Goal: Participate in discussion: Engage in conversation with other users on a specific topic

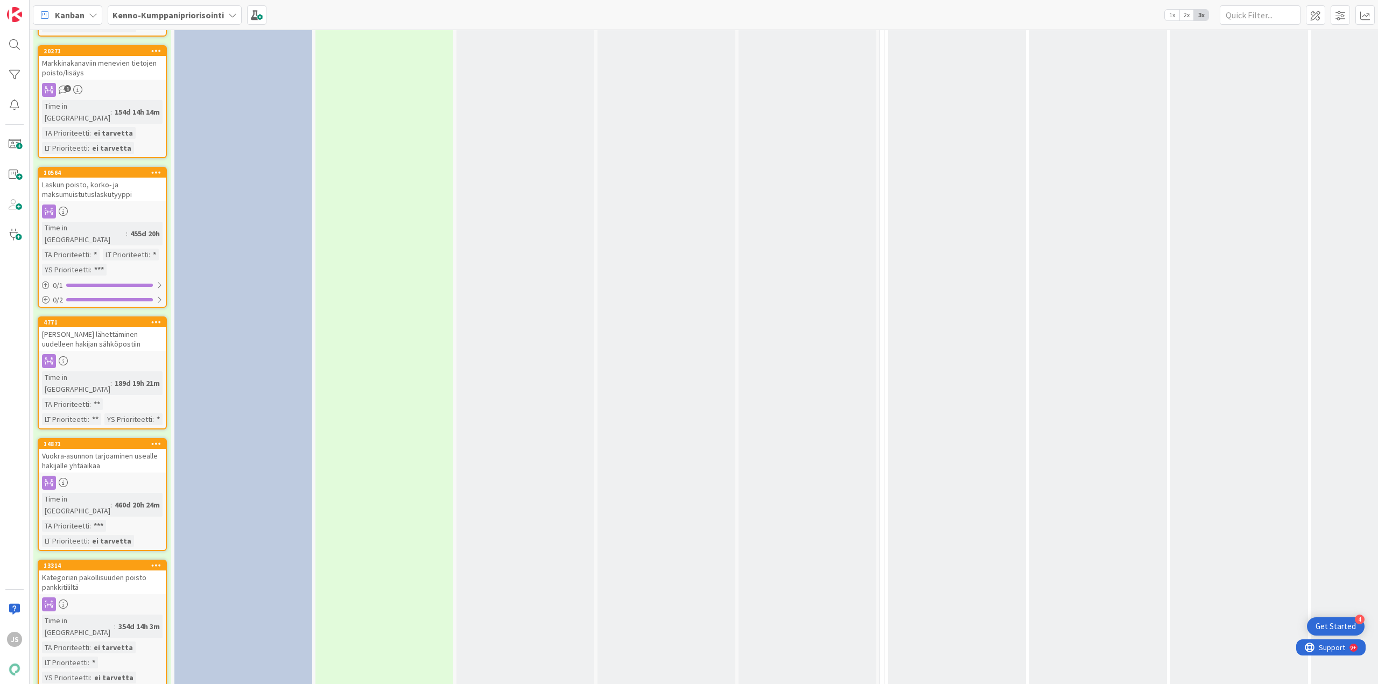
scroll to position [3716, 0]
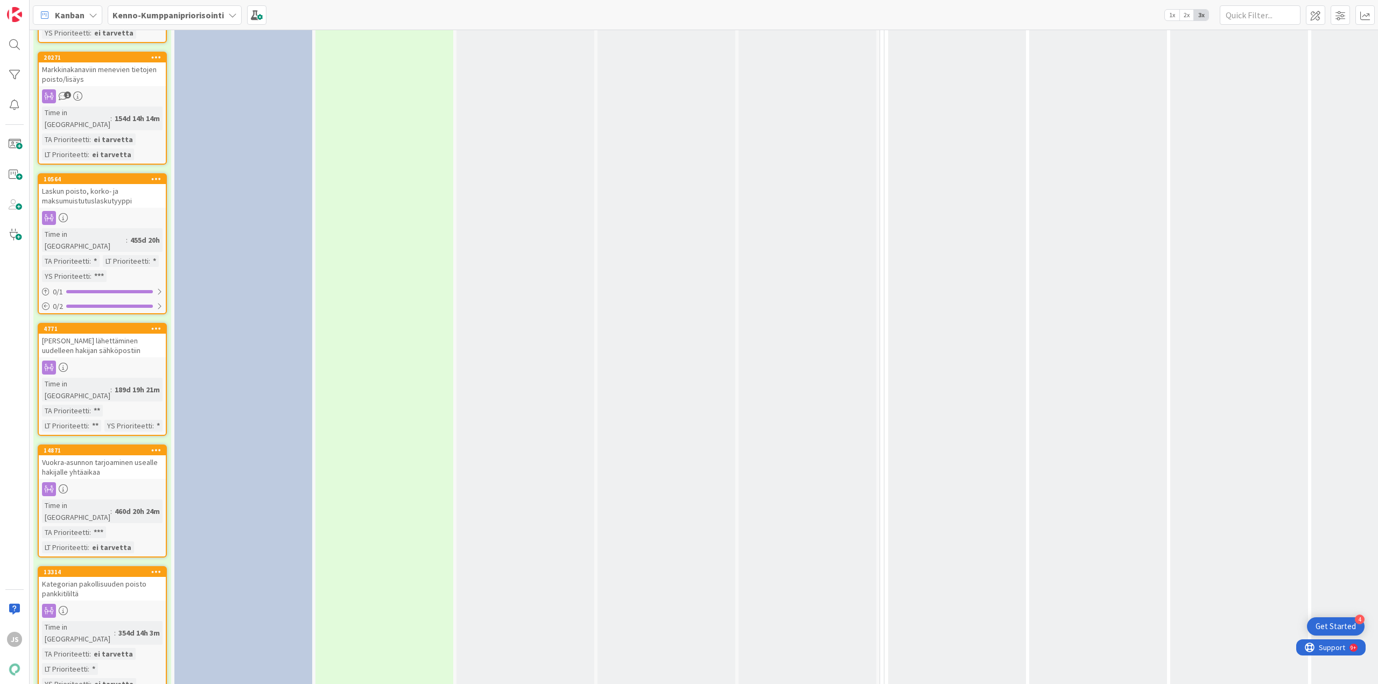
click at [106, 577] on div "Kategorian pakollisuuden poisto pankkitililtä" at bounding box center [102, 589] width 127 height 24
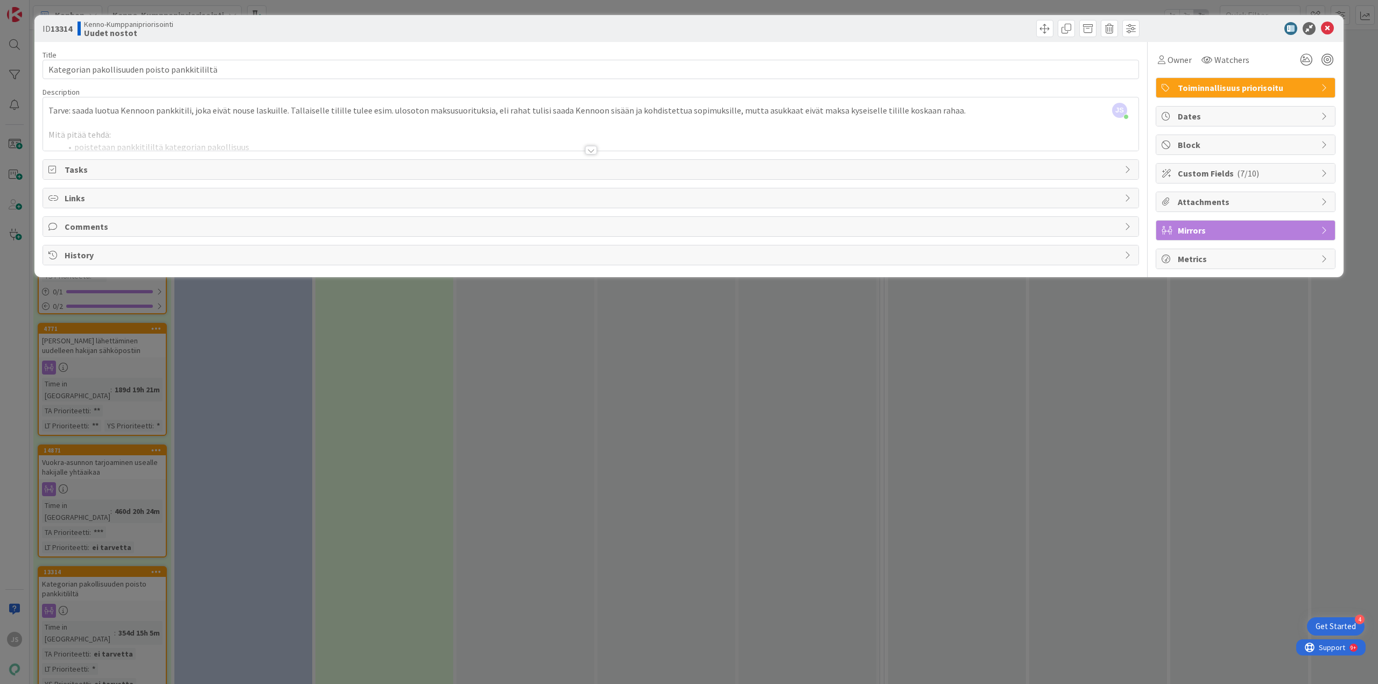
click at [1203, 171] on span "Custom Fields ( 7/10 )" at bounding box center [1246, 173] width 138 height 13
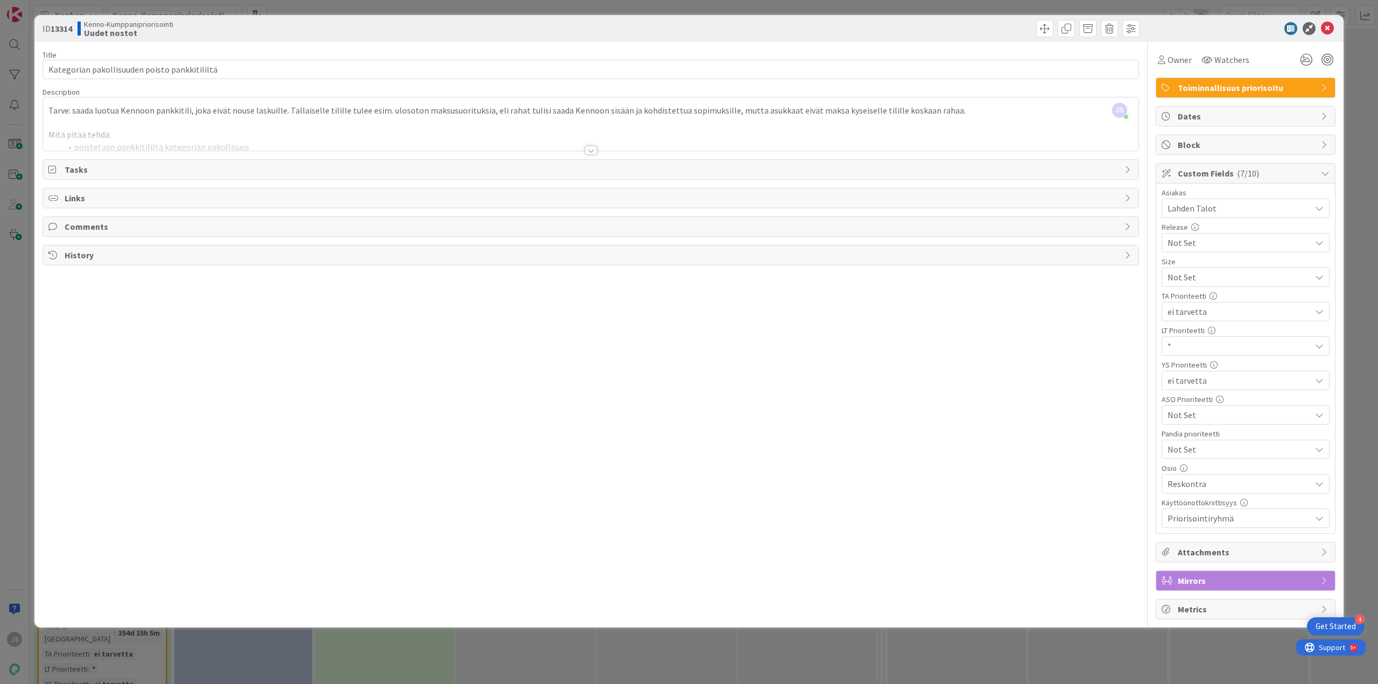
click at [1187, 285] on span "*" at bounding box center [1236, 277] width 138 height 15
click at [1191, 390] on span "ei tarvetta" at bounding box center [1252, 391] width 141 height 16
click at [1327, 26] on icon at bounding box center [1326, 28] width 13 height 13
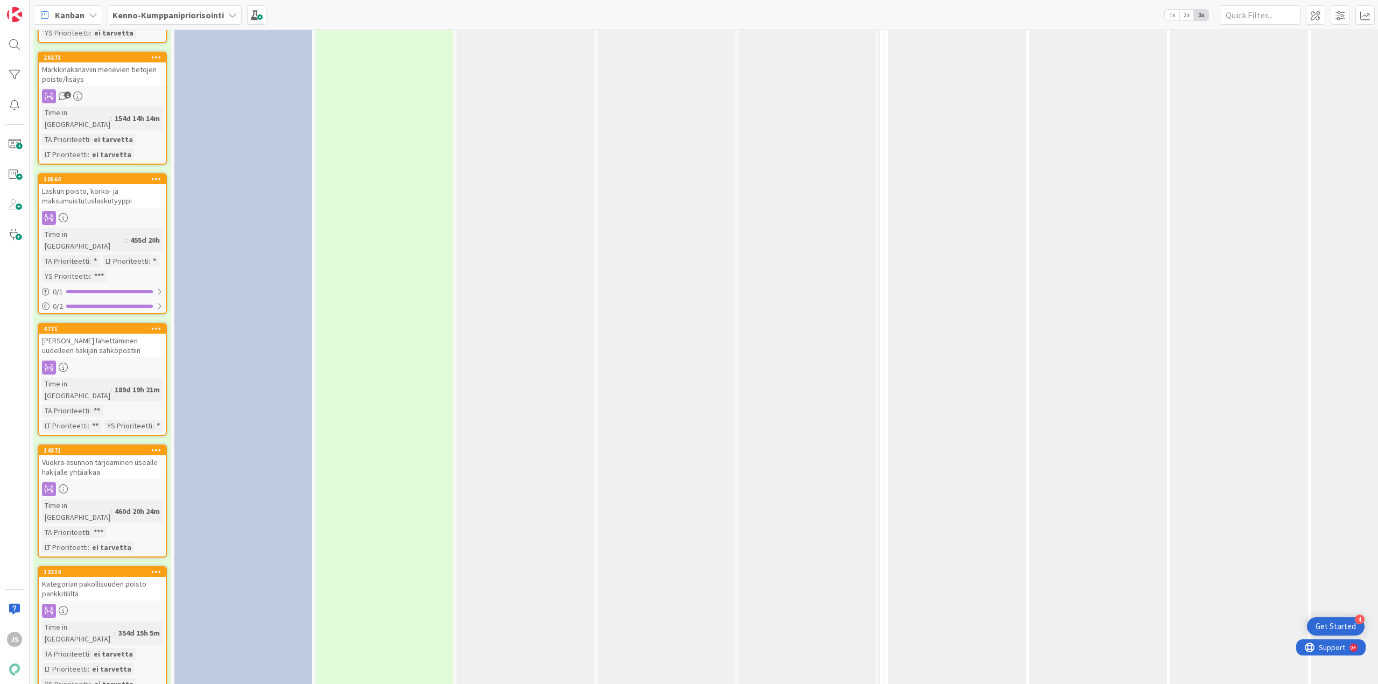
click at [103, 577] on div "Kategorian pakollisuuden poisto pankkitililtä" at bounding box center [102, 589] width 127 height 24
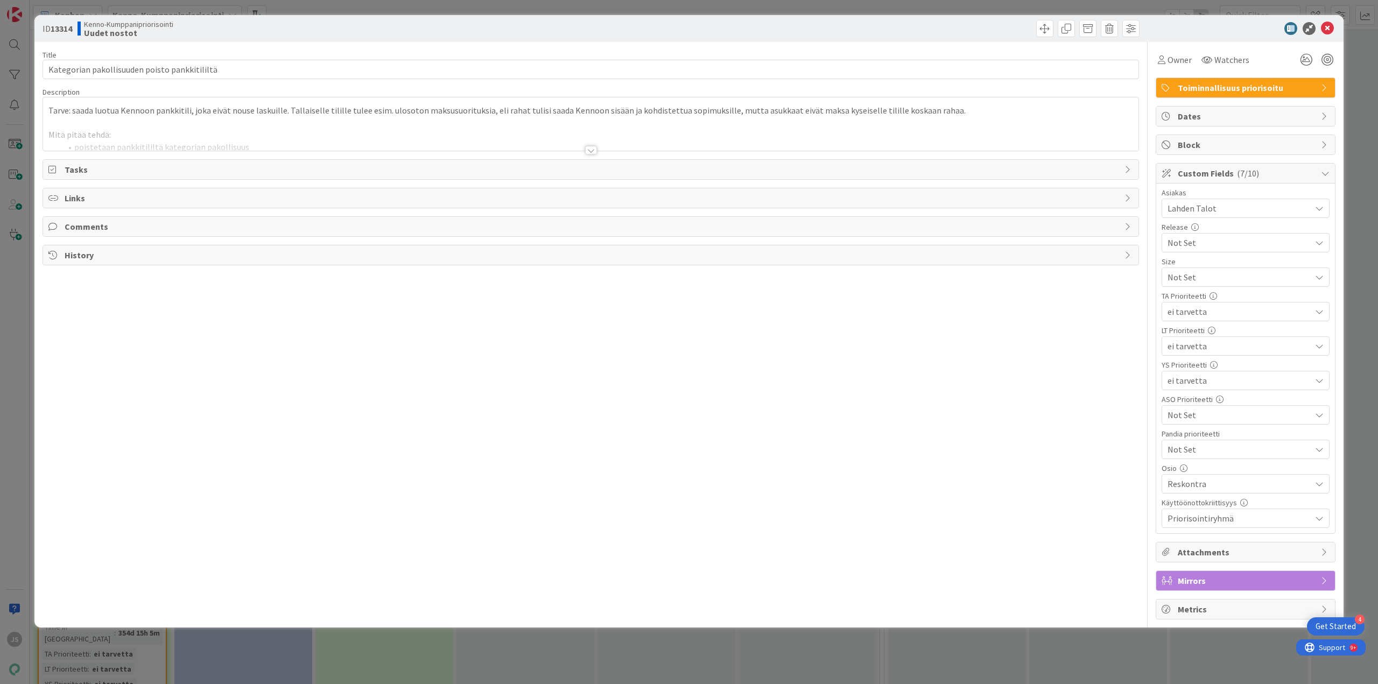
click at [112, 231] on span "Comments" at bounding box center [592, 226] width 1054 height 13
click at [88, 251] on button "Add Comment" at bounding box center [82, 251] width 69 height 19
click at [54, 337] on button "Add" at bounding box center [60, 332] width 24 height 13
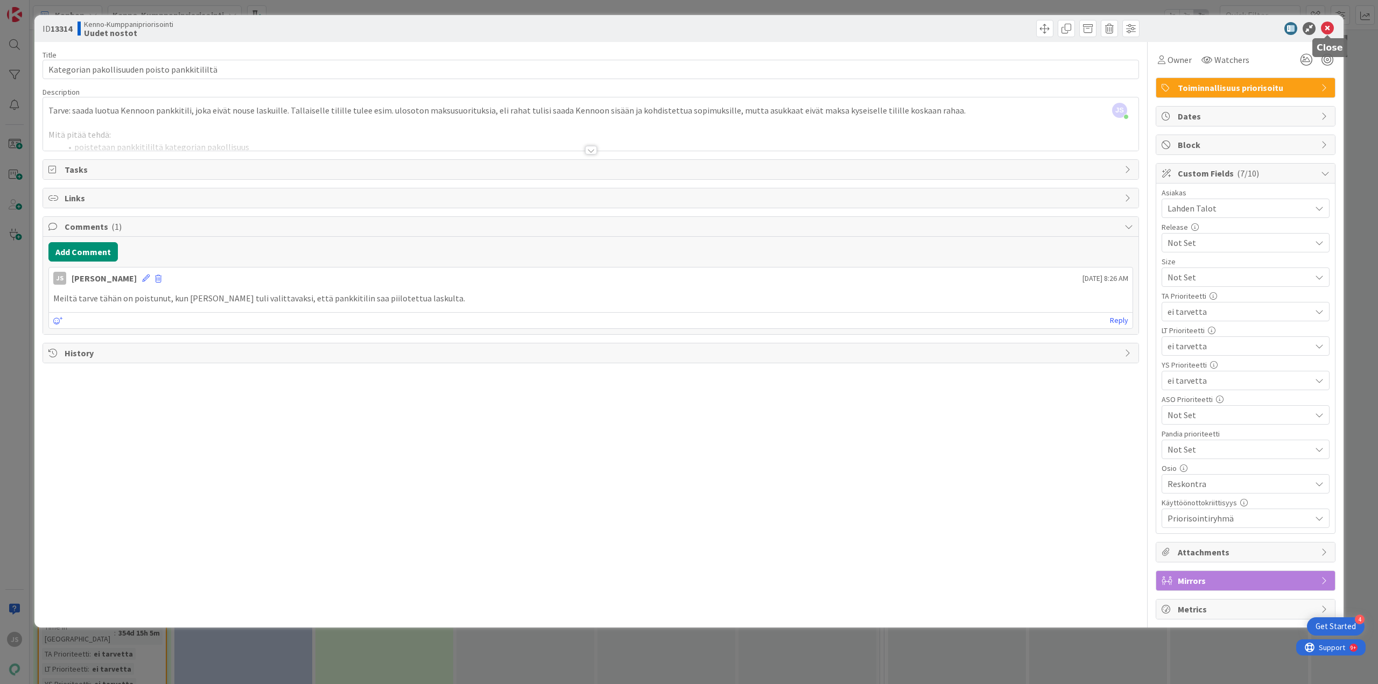
click at [1322, 25] on icon at bounding box center [1326, 28] width 13 height 13
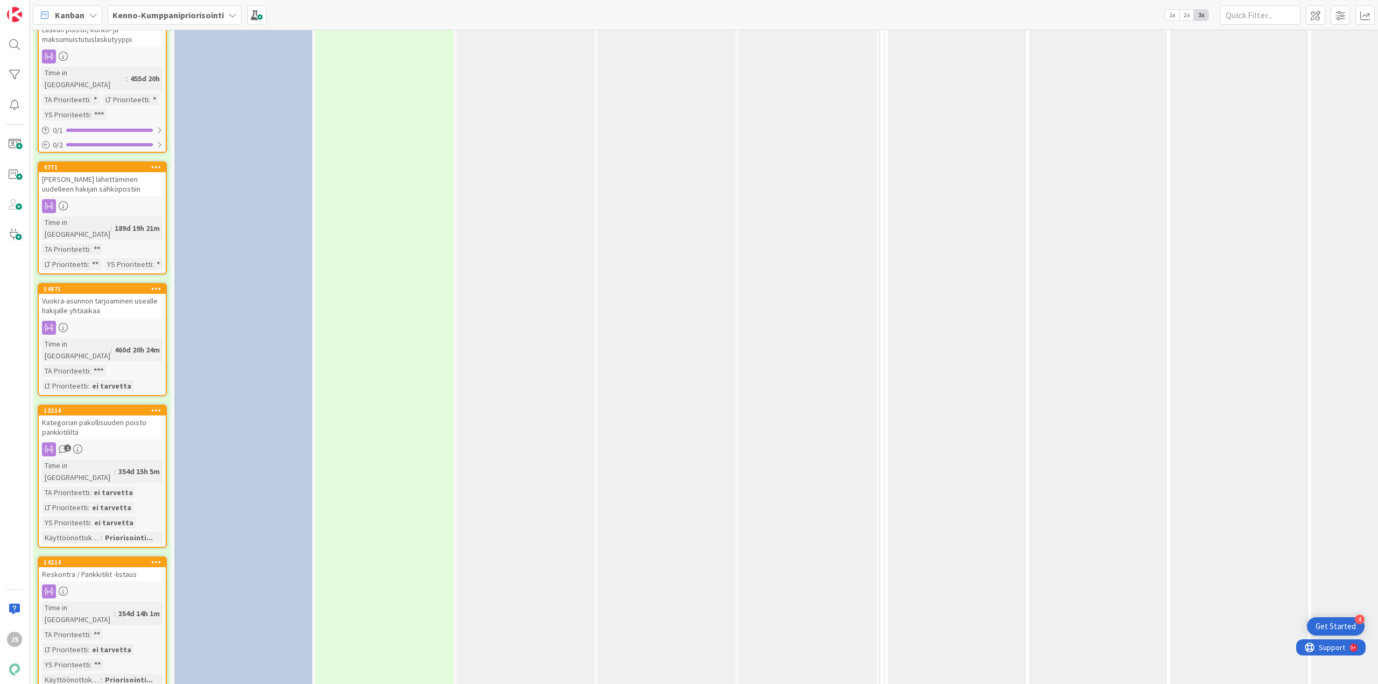
scroll to position [3823, 0]
